Goal: Transaction & Acquisition: Book appointment/travel/reservation

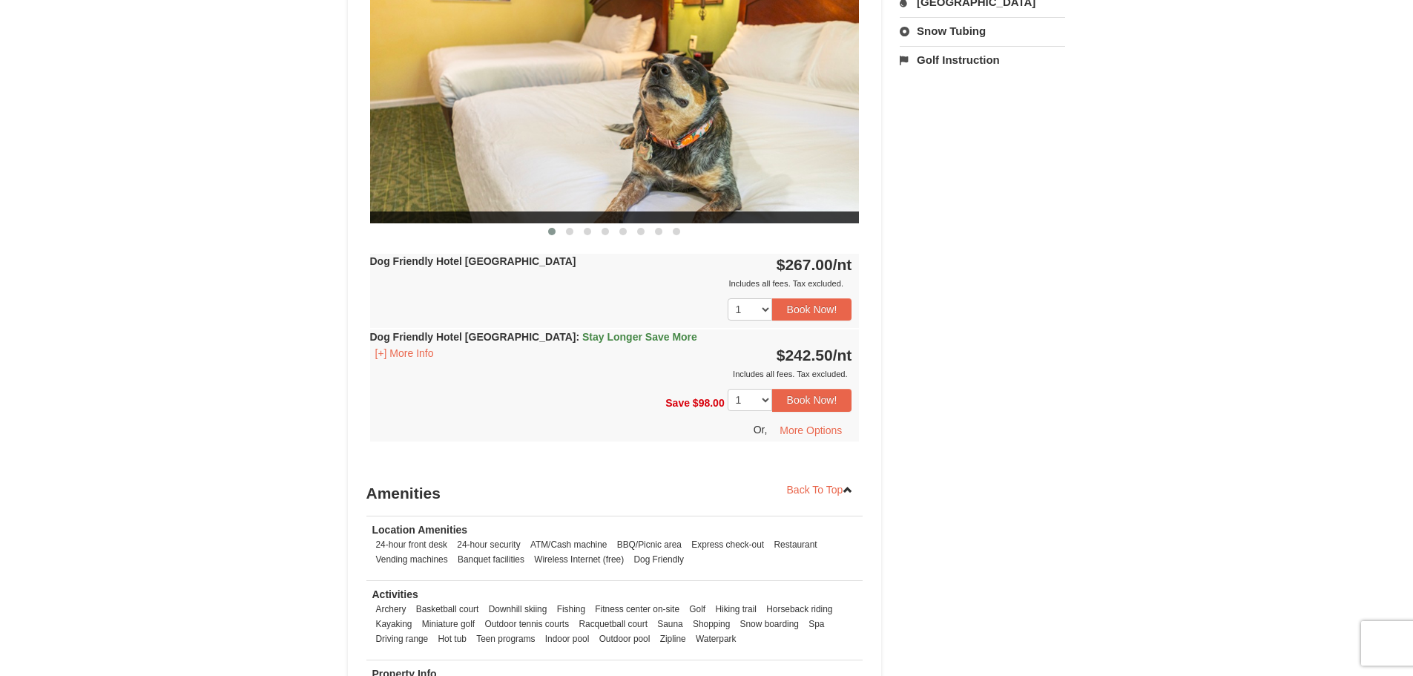
scroll to position [445, 0]
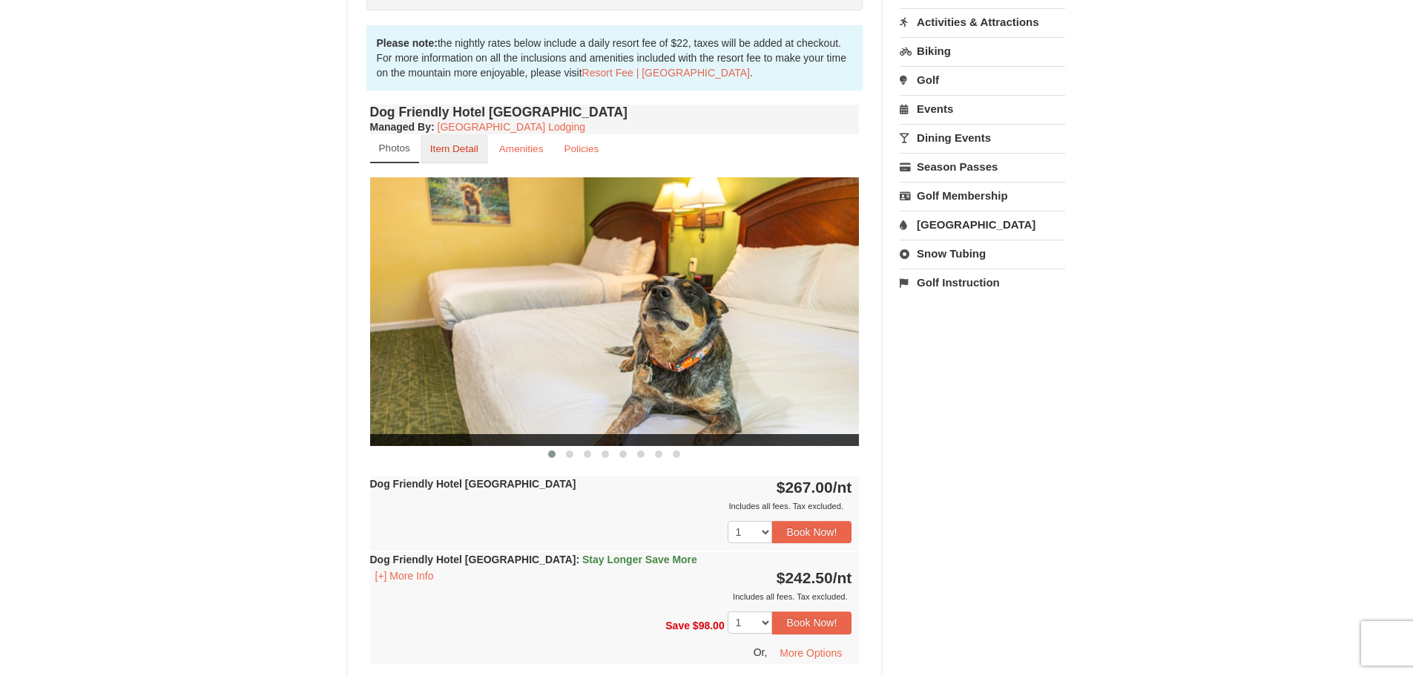
click at [470, 156] on link "Item Detail" at bounding box center [453, 148] width 67 height 29
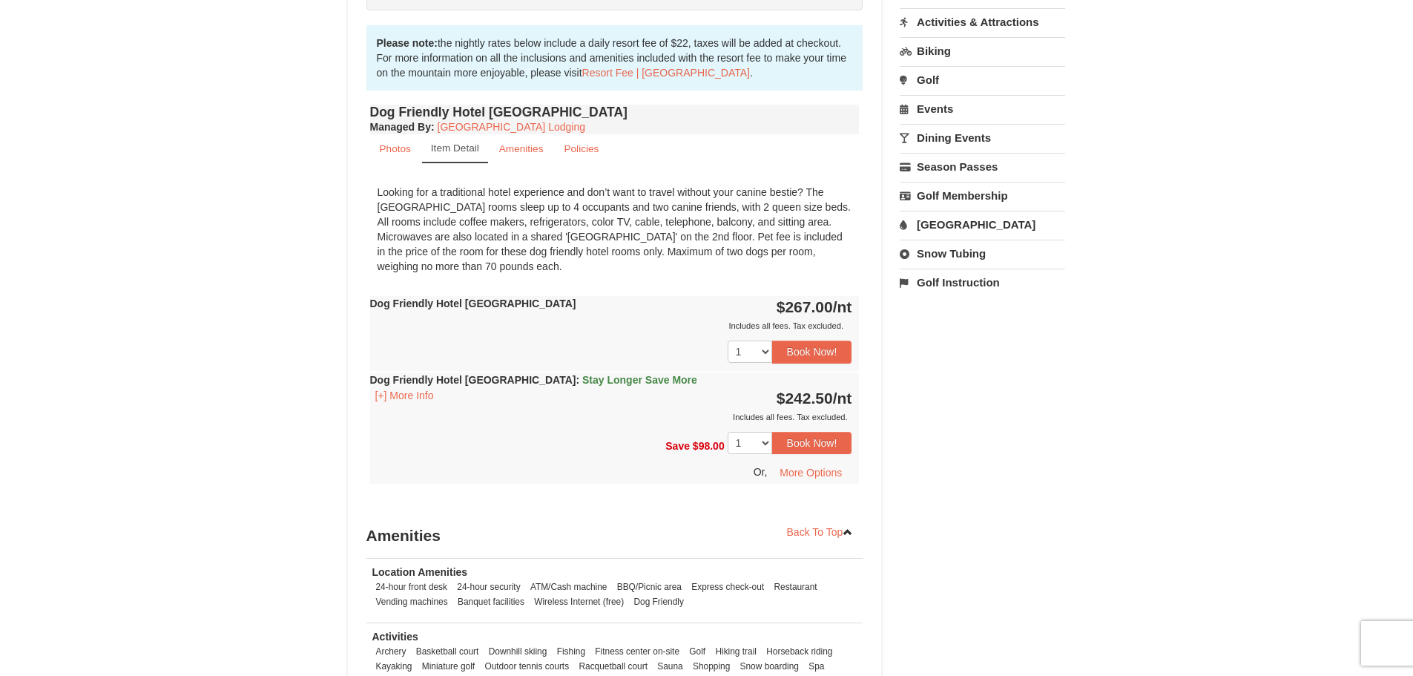
scroll to position [371, 0]
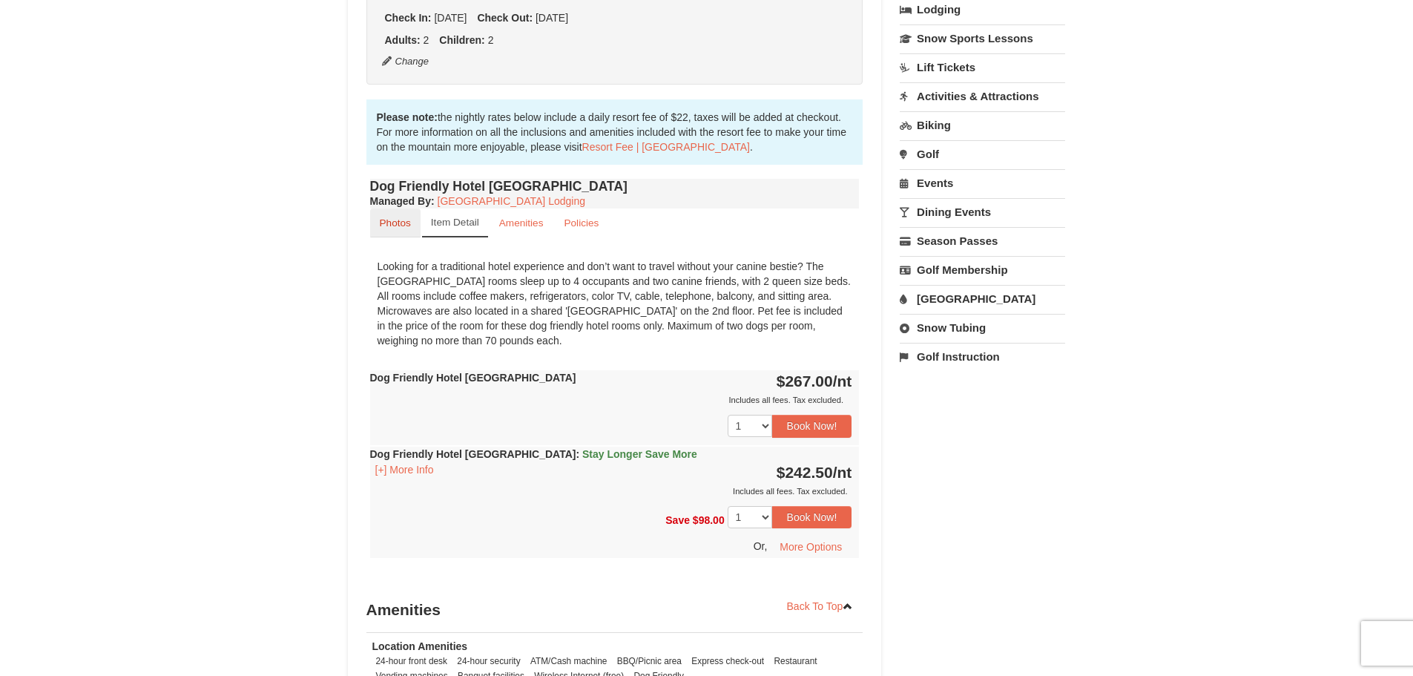
click at [374, 224] on link "Photos" at bounding box center [395, 222] width 50 height 29
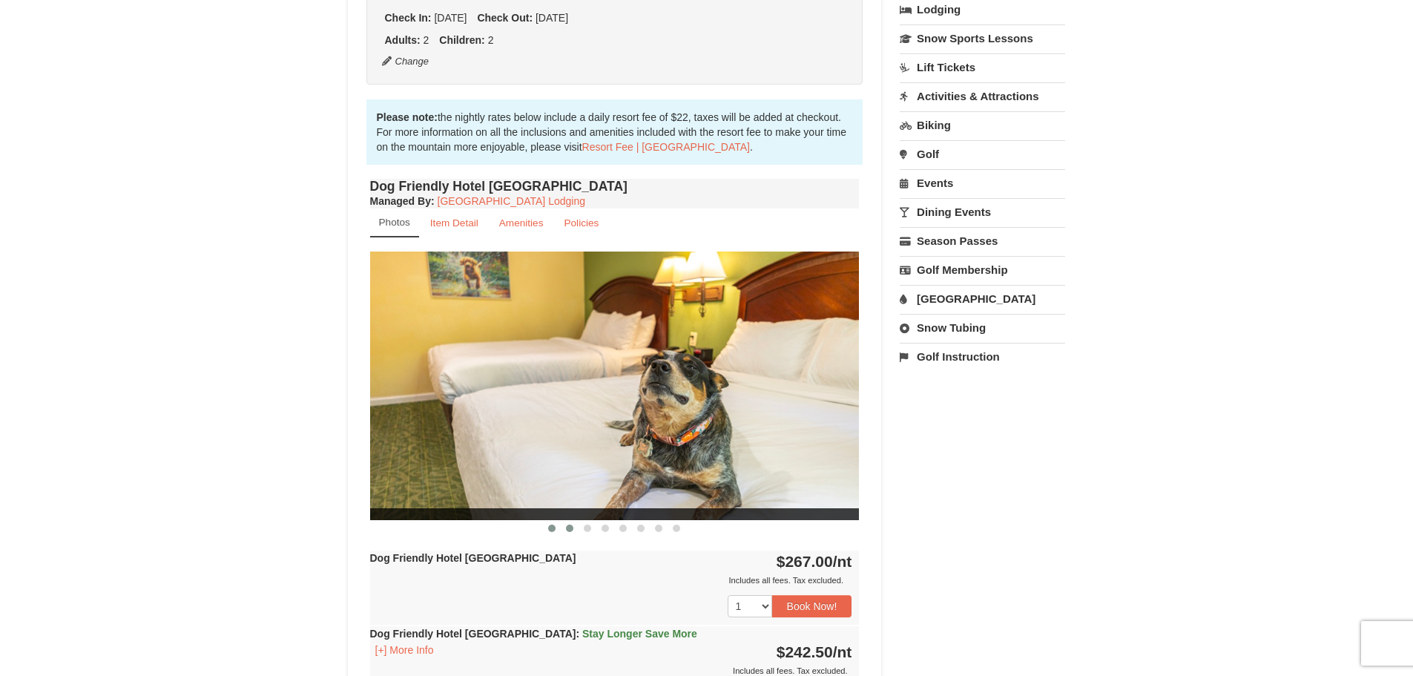
click at [566, 529] on span at bounding box center [569, 527] width 7 height 7
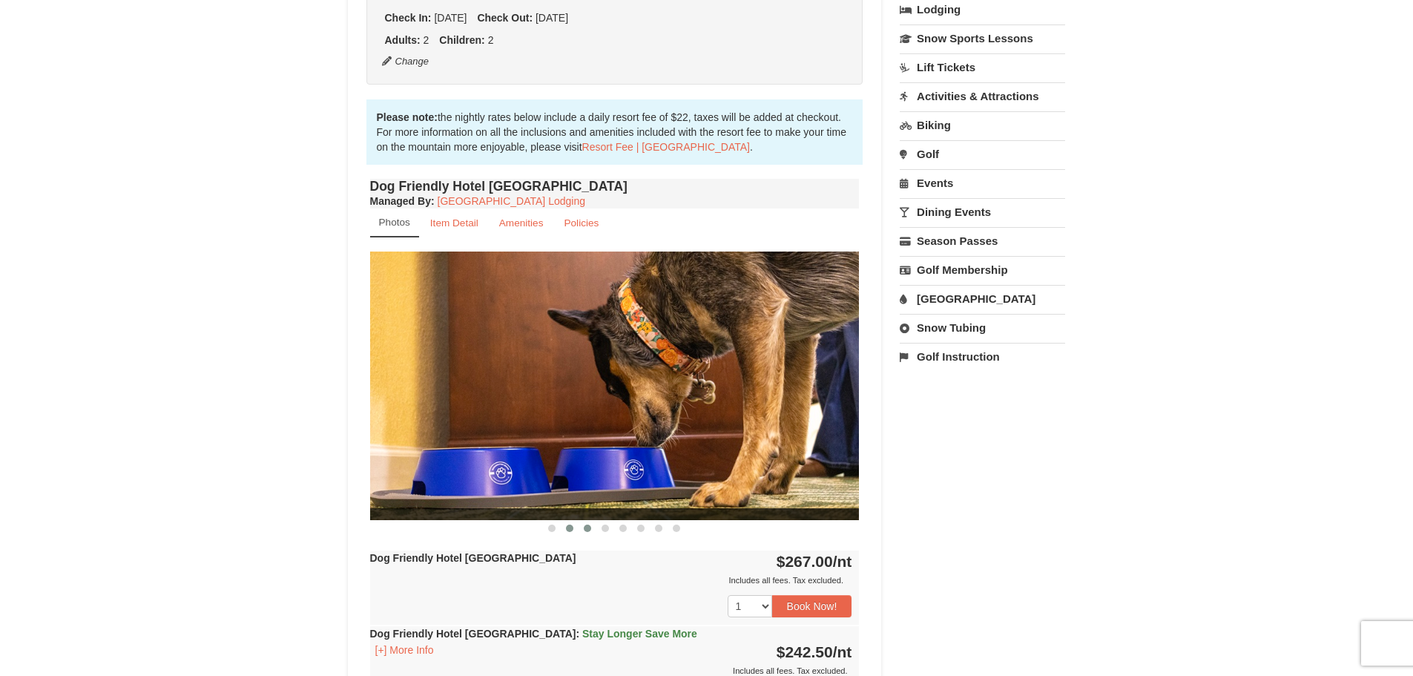
click at [585, 529] on span at bounding box center [587, 527] width 7 height 7
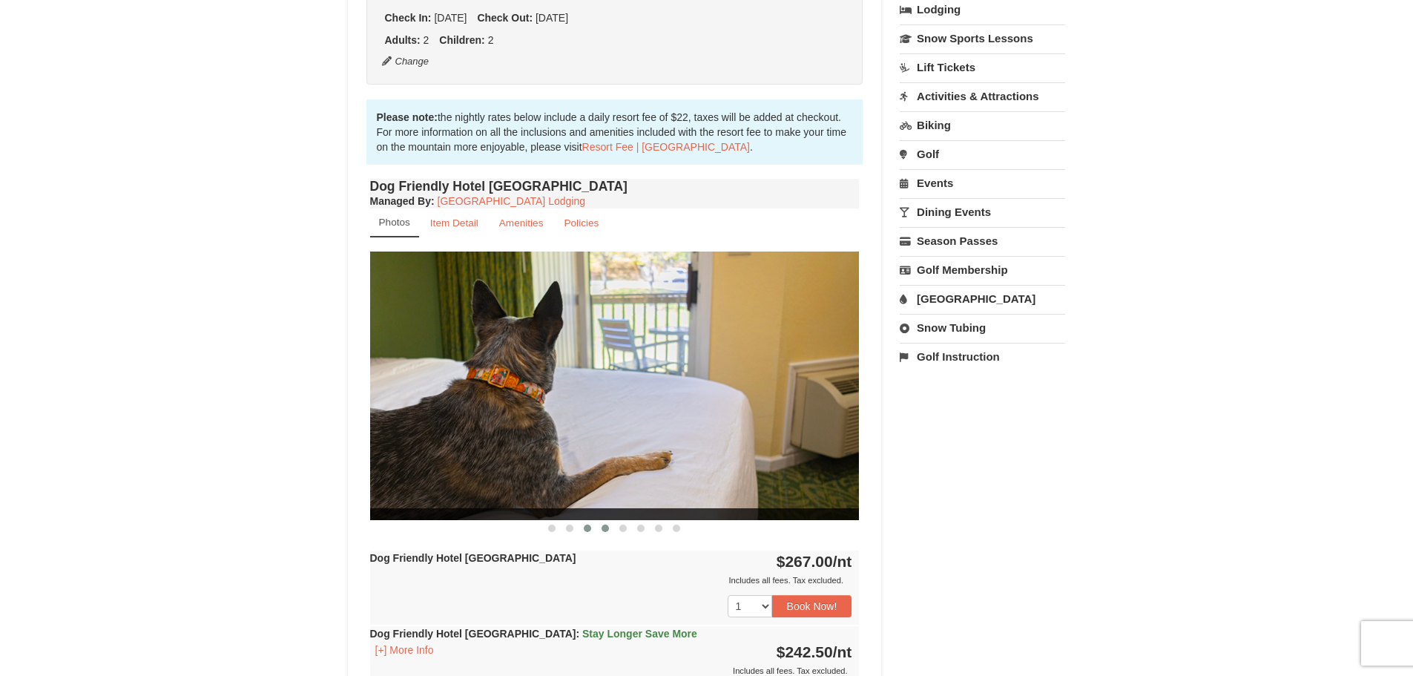
click at [598, 529] on button at bounding box center [605, 528] width 18 height 15
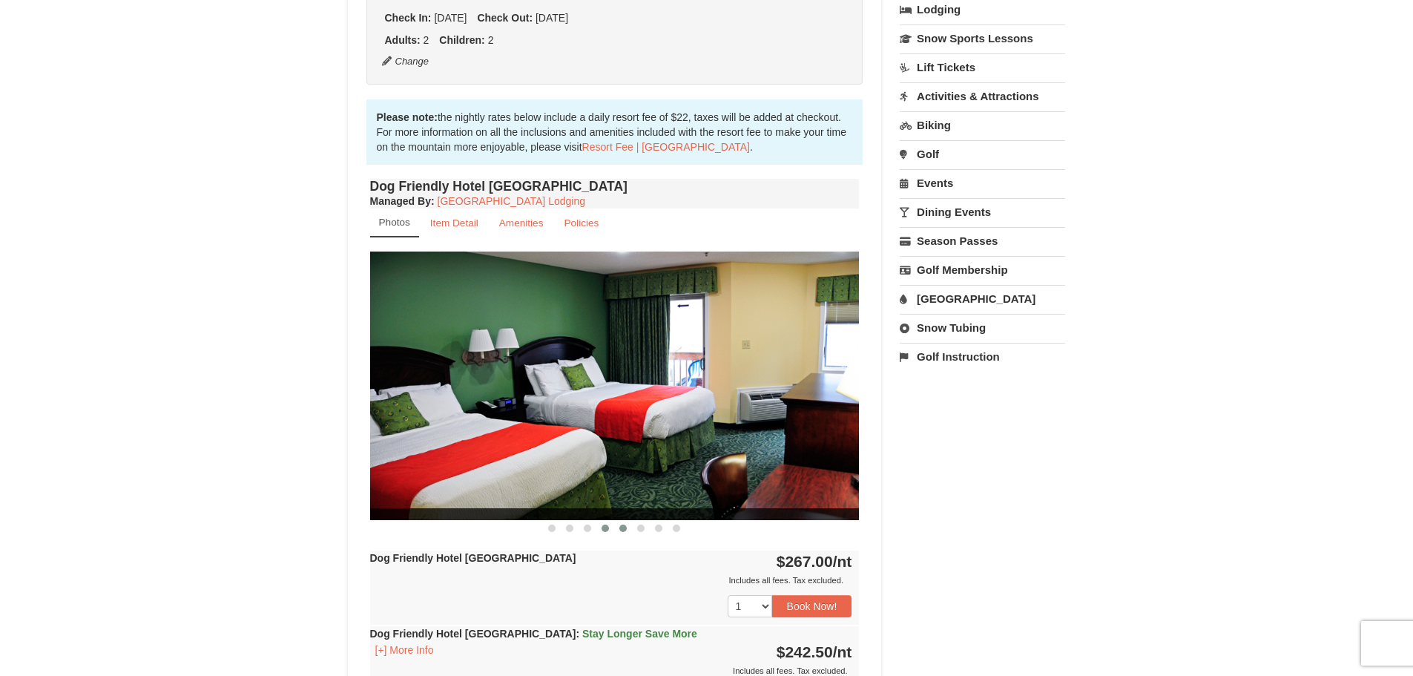
click at [621, 531] on span at bounding box center [622, 527] width 7 height 7
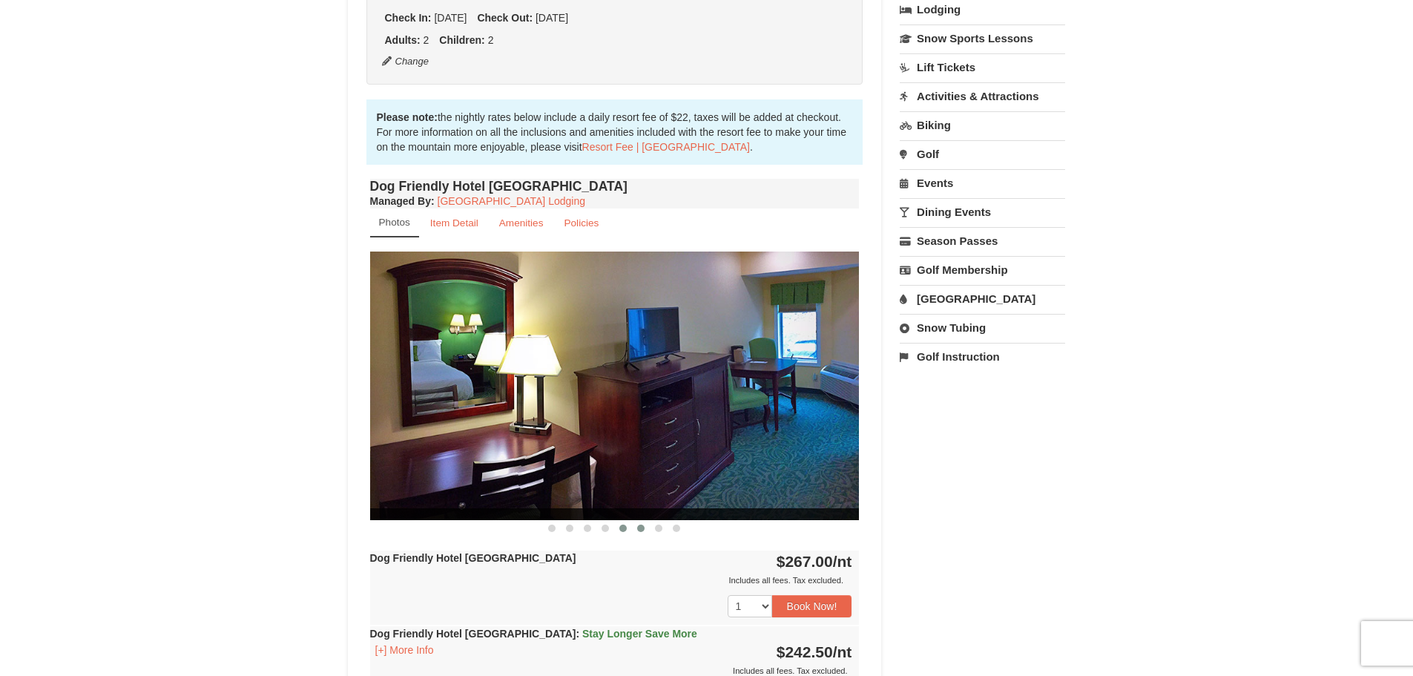
click at [637, 531] on button at bounding box center [641, 528] width 18 height 15
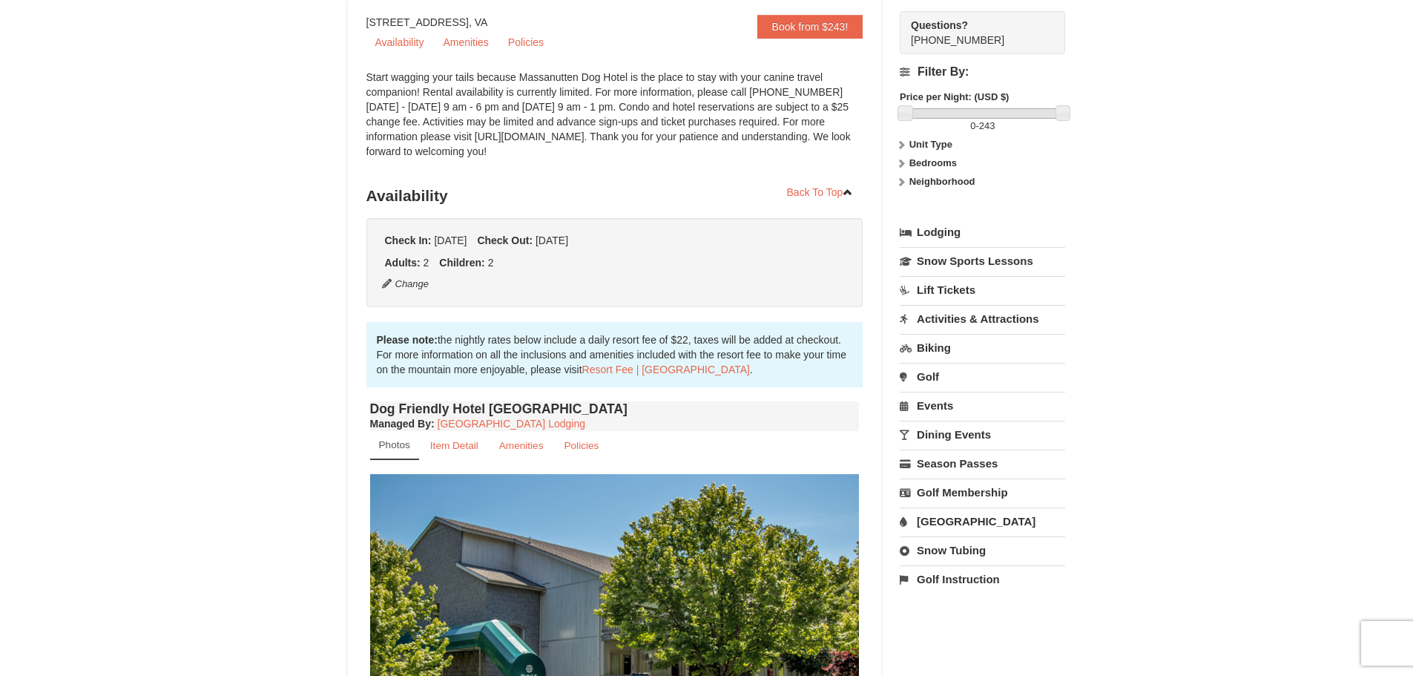
scroll to position [74, 0]
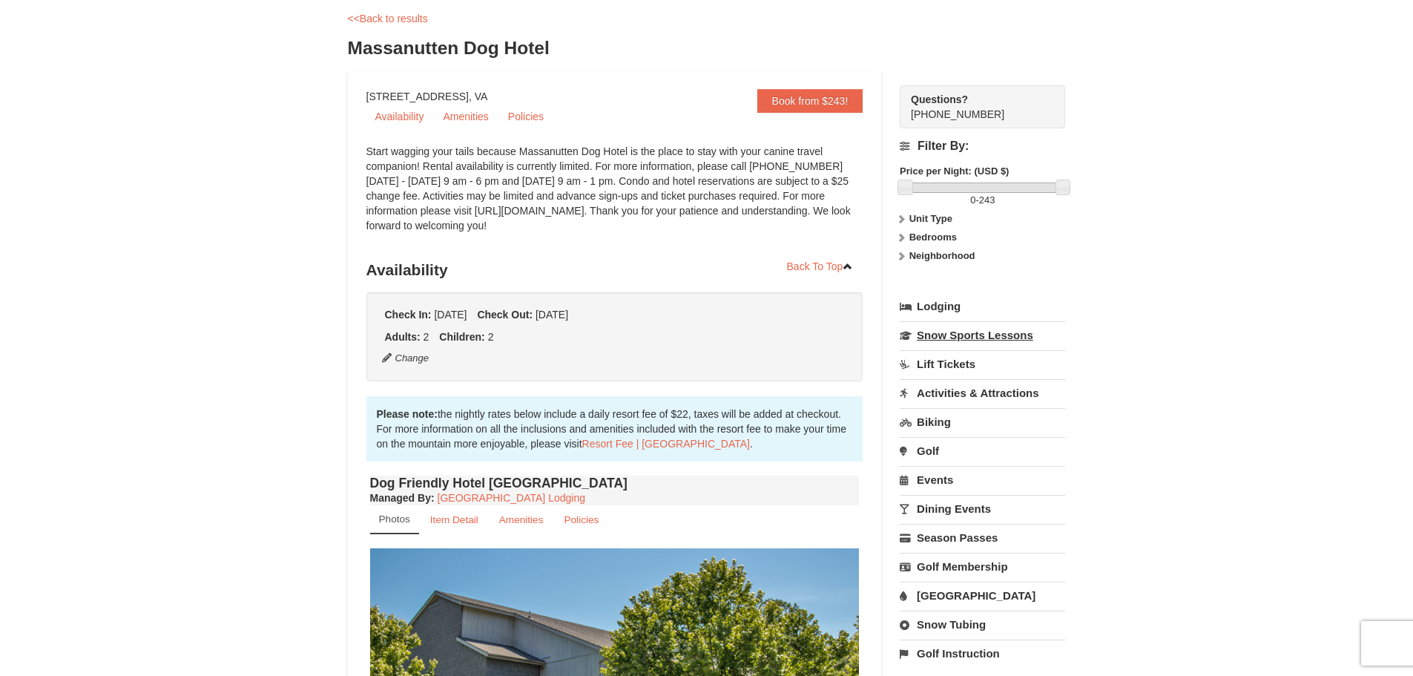
click at [957, 345] on link "Snow Sports Lessons" at bounding box center [982, 334] width 165 height 27
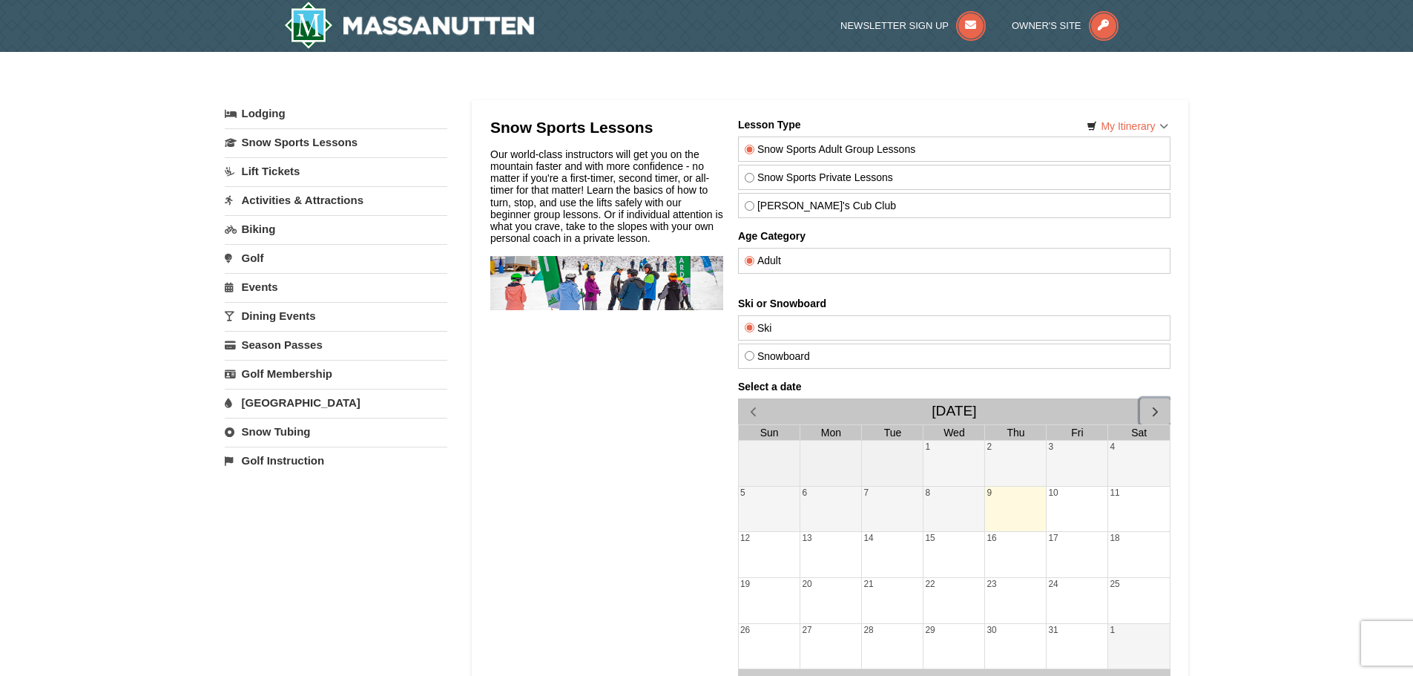
click at [1155, 415] on span "button" at bounding box center [1154, 411] width 16 height 16
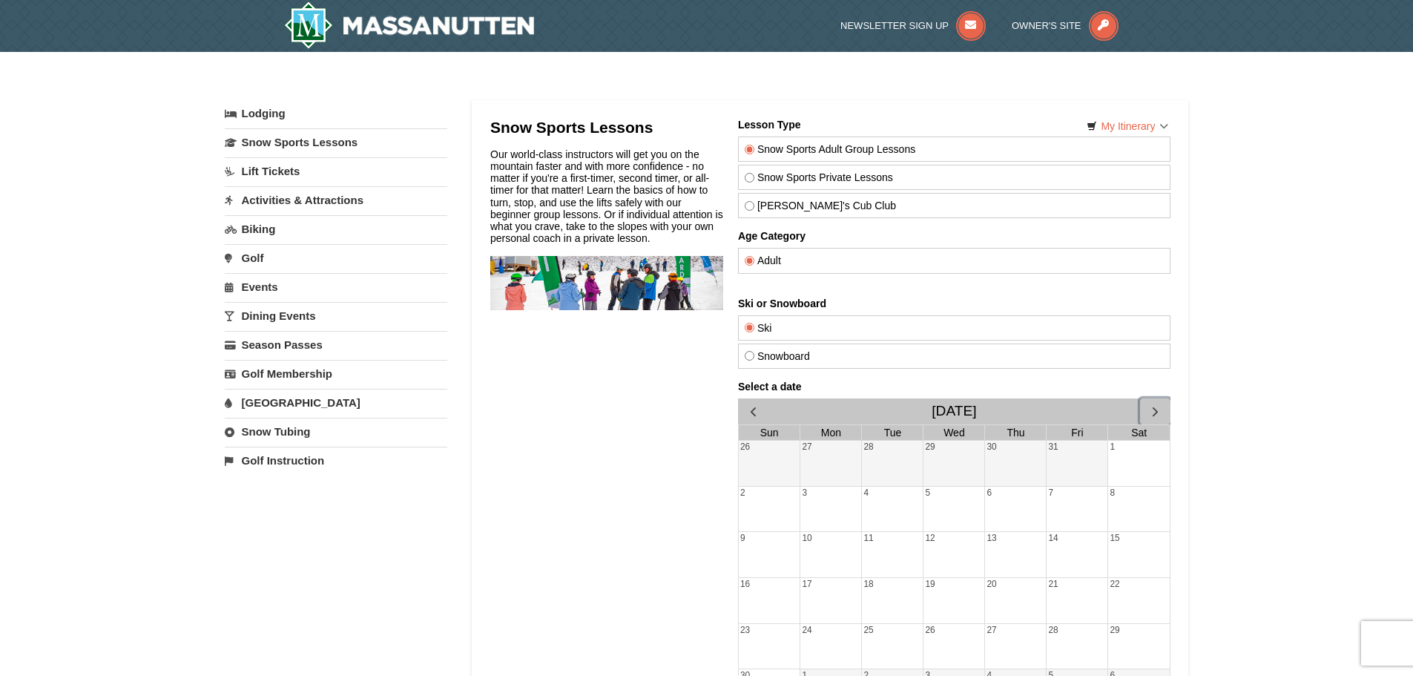
click at [1155, 415] on span "button" at bounding box center [1154, 411] width 16 height 16
